Goal: Information Seeking & Learning: Find specific fact

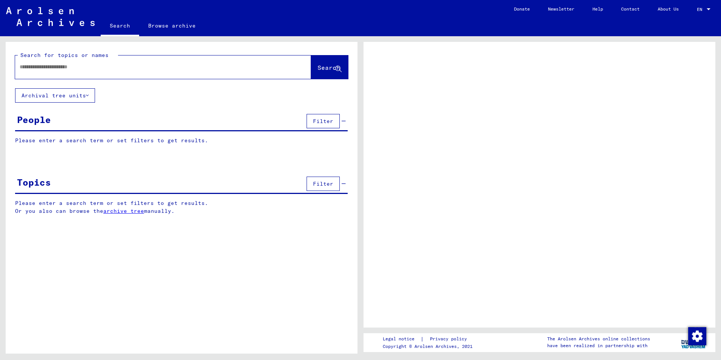
click at [106, 68] on input "text" at bounding box center [156, 67] width 273 height 8
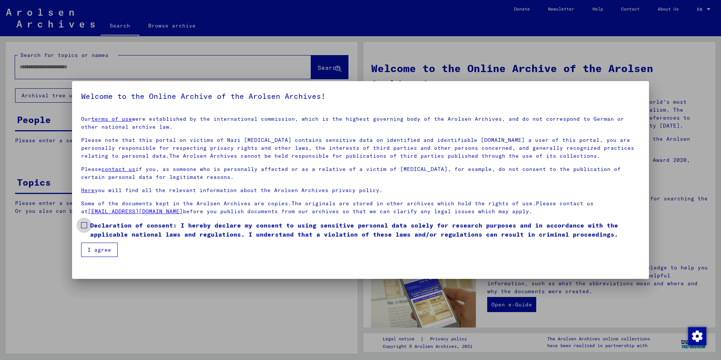
click at [85, 225] on span at bounding box center [84, 225] width 6 height 6
click at [88, 247] on button "I agree" at bounding box center [99, 250] width 37 height 14
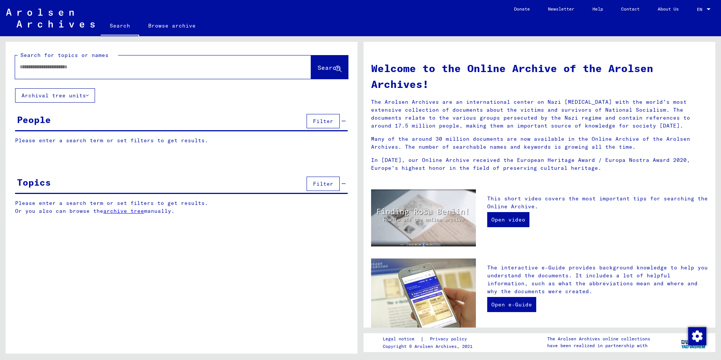
click at [104, 65] on input "text" at bounding box center [154, 67] width 269 height 8
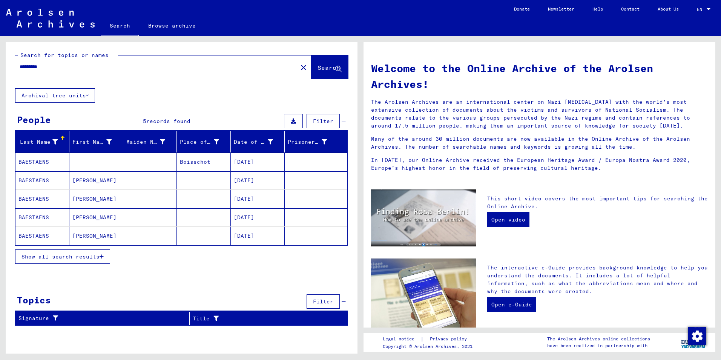
click at [54, 217] on mat-cell "BAESTAENS" at bounding box center [42, 217] width 54 height 18
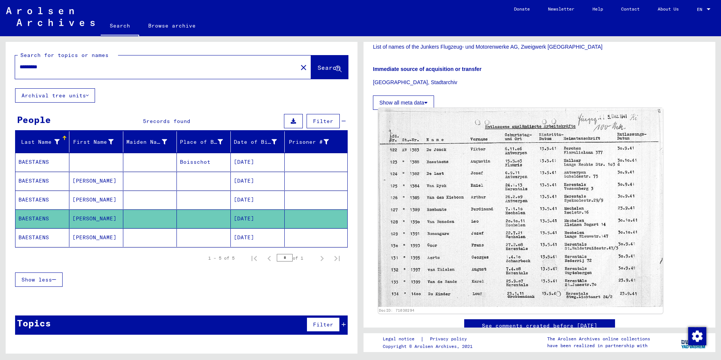
scroll to position [226, 0]
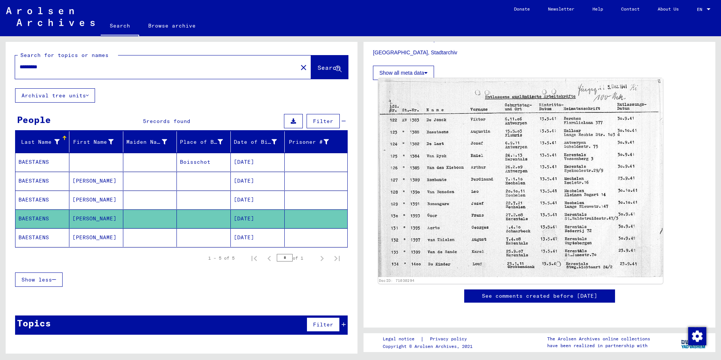
click at [495, 188] on img at bounding box center [520, 177] width 285 height 199
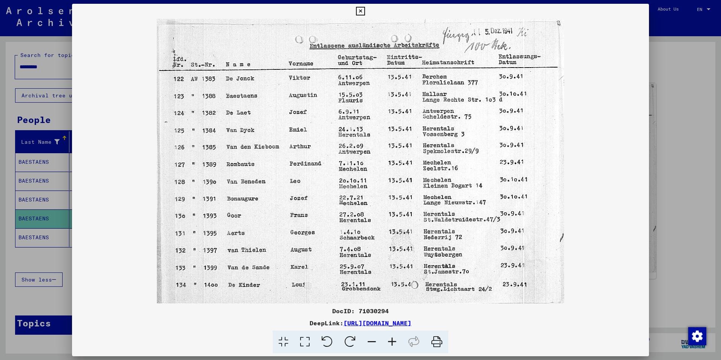
click at [361, 12] on icon at bounding box center [360, 11] width 9 height 9
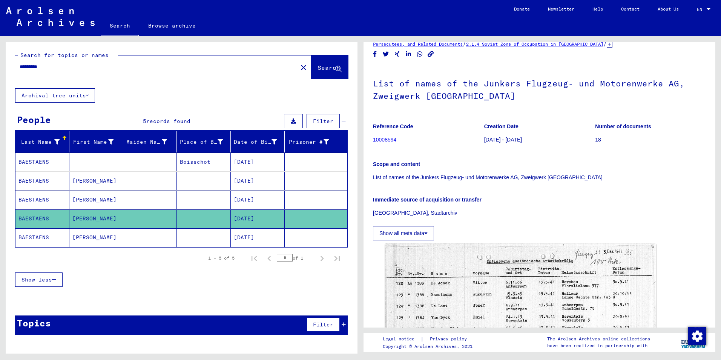
scroll to position [45, 0]
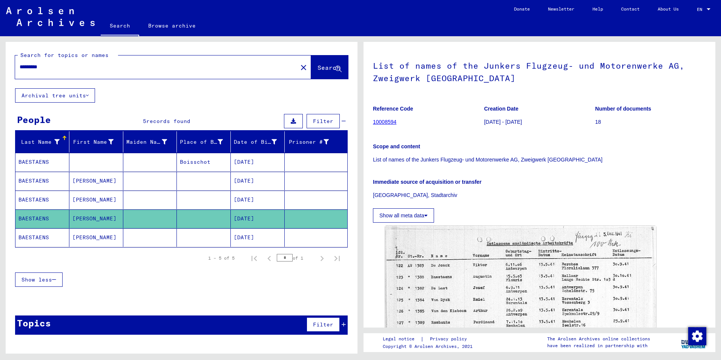
click at [39, 235] on mat-cell "BAESTAENS" at bounding box center [42, 237] width 54 height 18
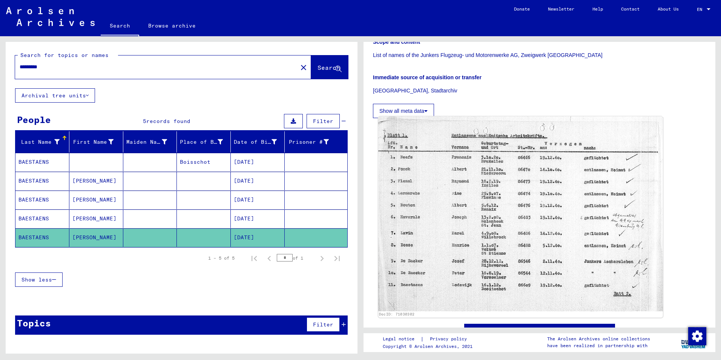
scroll to position [151, 0]
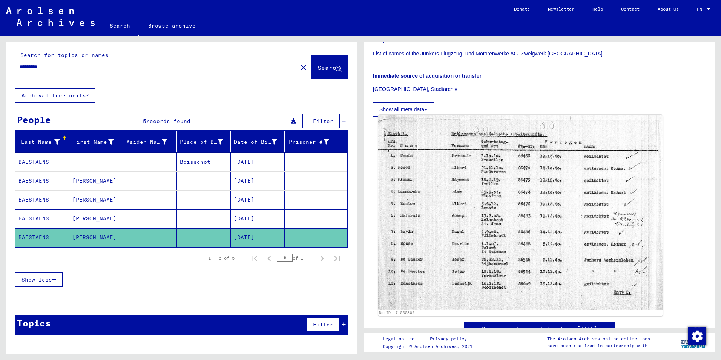
click at [477, 235] on img at bounding box center [520, 212] width 285 height 195
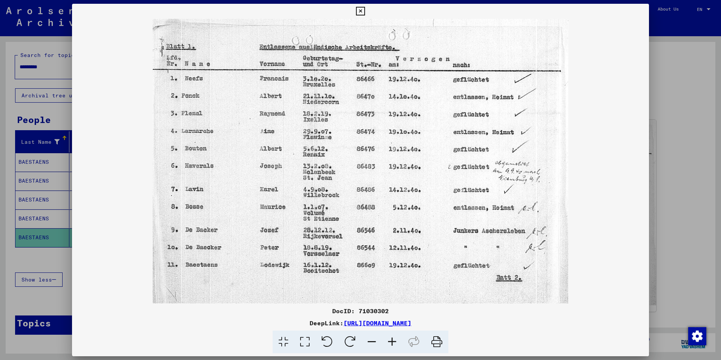
click at [362, 9] on icon at bounding box center [360, 11] width 9 height 9
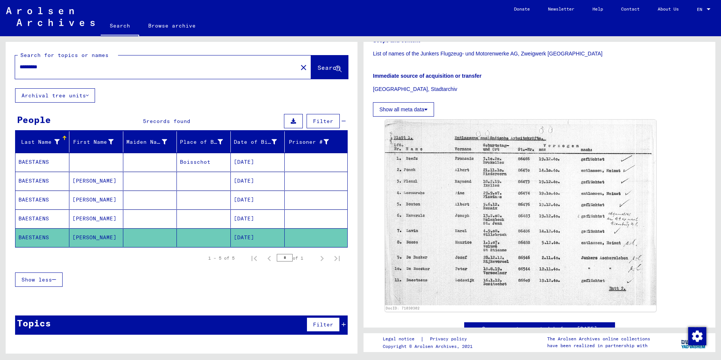
click at [49, 198] on mat-cell "BAESTAENS" at bounding box center [42, 200] width 54 height 18
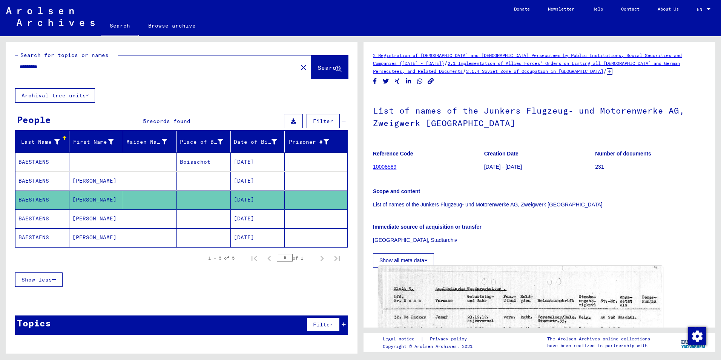
scroll to position [189, 0]
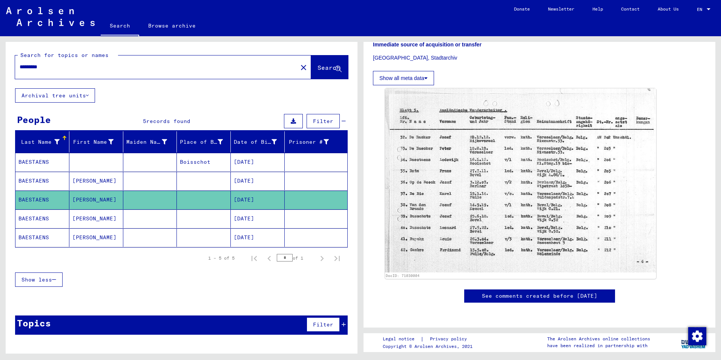
click at [48, 183] on mat-cell "BAESTAENS" at bounding box center [42, 181] width 54 height 18
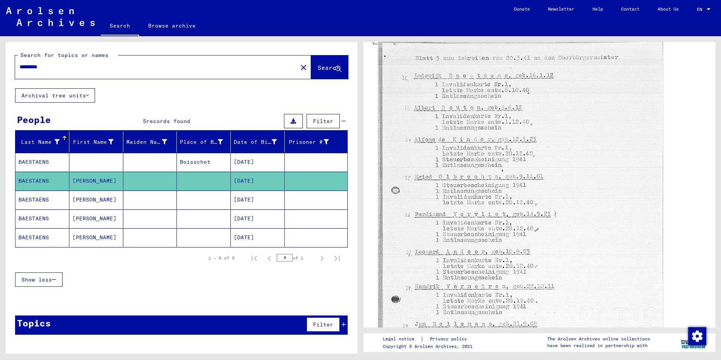
scroll to position [226, 0]
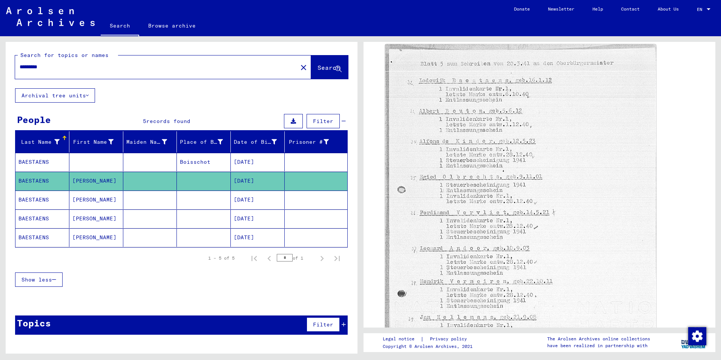
click at [43, 159] on mat-cell "BAESTAENS" at bounding box center [42, 162] width 54 height 18
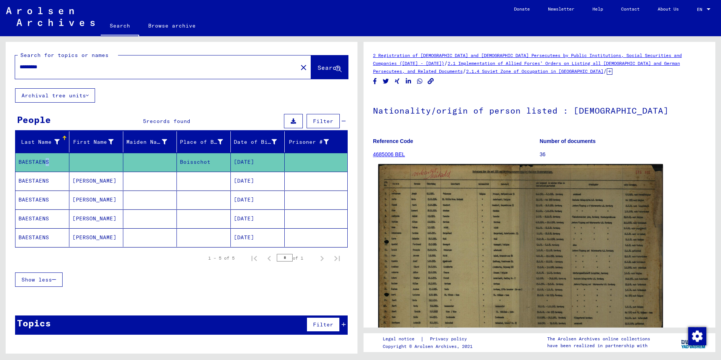
click at [497, 258] on img at bounding box center [520, 266] width 285 height 204
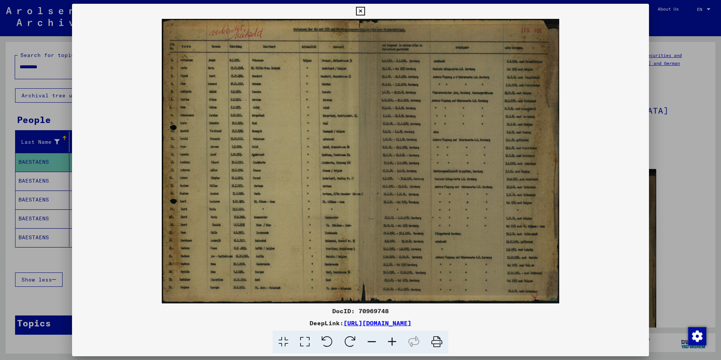
click at [304, 340] on icon at bounding box center [305, 341] width 22 height 23
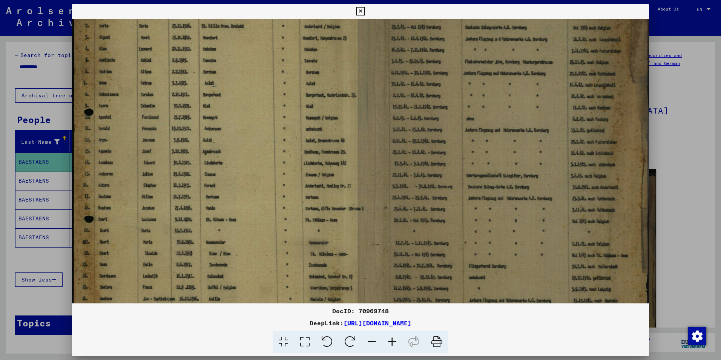
drag, startPoint x: 131, startPoint y: 275, endPoint x: 152, endPoint y: 211, distance: 67.5
click at [152, 211] on img at bounding box center [360, 161] width 577 height 412
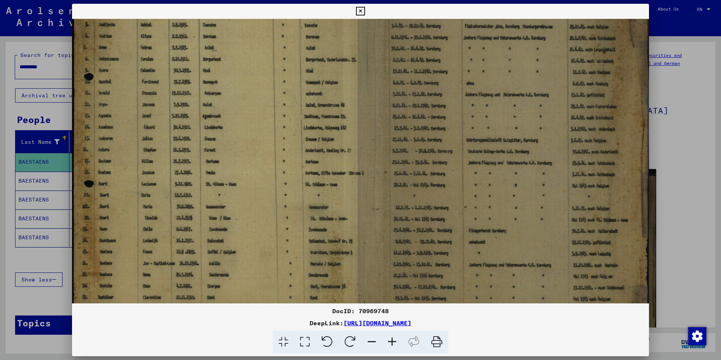
scroll to position [128, 0]
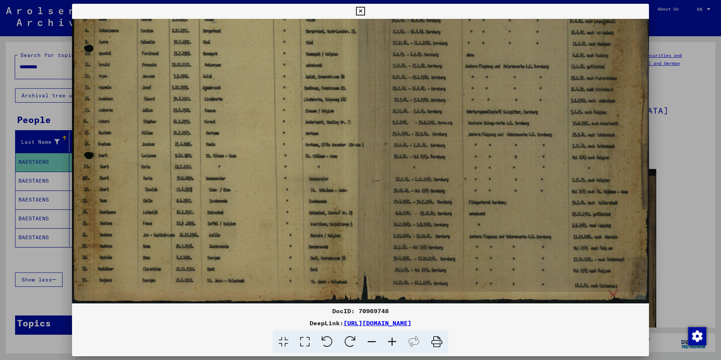
drag, startPoint x: 150, startPoint y: 265, endPoint x: 155, endPoint y: 195, distance: 70.4
click at [155, 195] on img at bounding box center [360, 97] width 577 height 412
click at [361, 12] on icon at bounding box center [360, 11] width 9 height 9
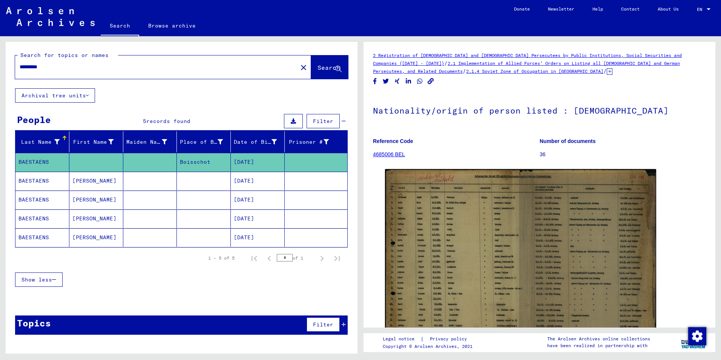
click at [29, 66] on input "*********" at bounding box center [156, 67] width 273 height 8
type input "********"
click at [318, 71] on span "Search" at bounding box center [329, 68] width 23 height 8
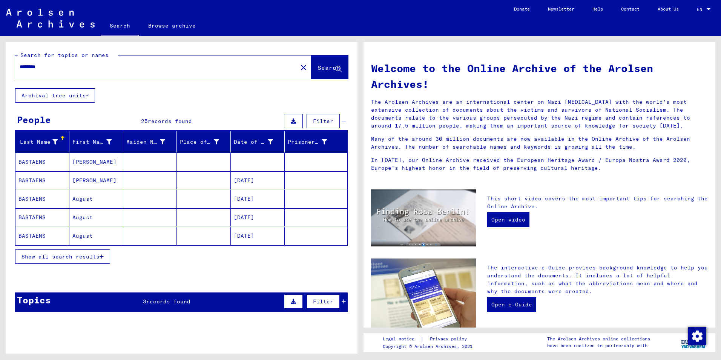
click at [84, 255] on span "Show all search results" at bounding box center [61, 256] width 78 height 7
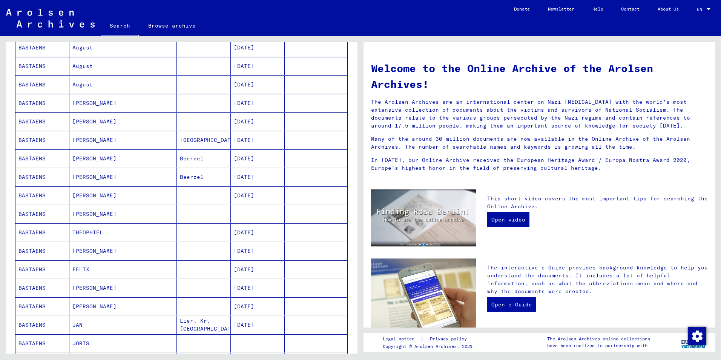
scroll to position [302, 0]
